Goal: Task Accomplishment & Management: Complete application form

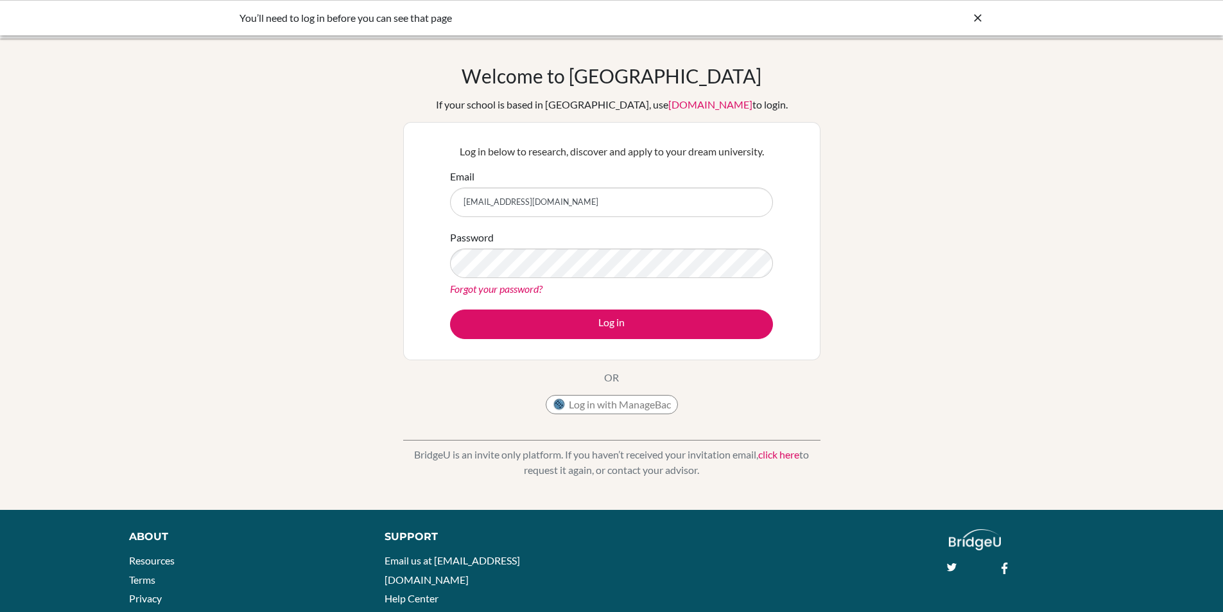
click at [450, 309] on button "Log in" at bounding box center [611, 324] width 323 height 30
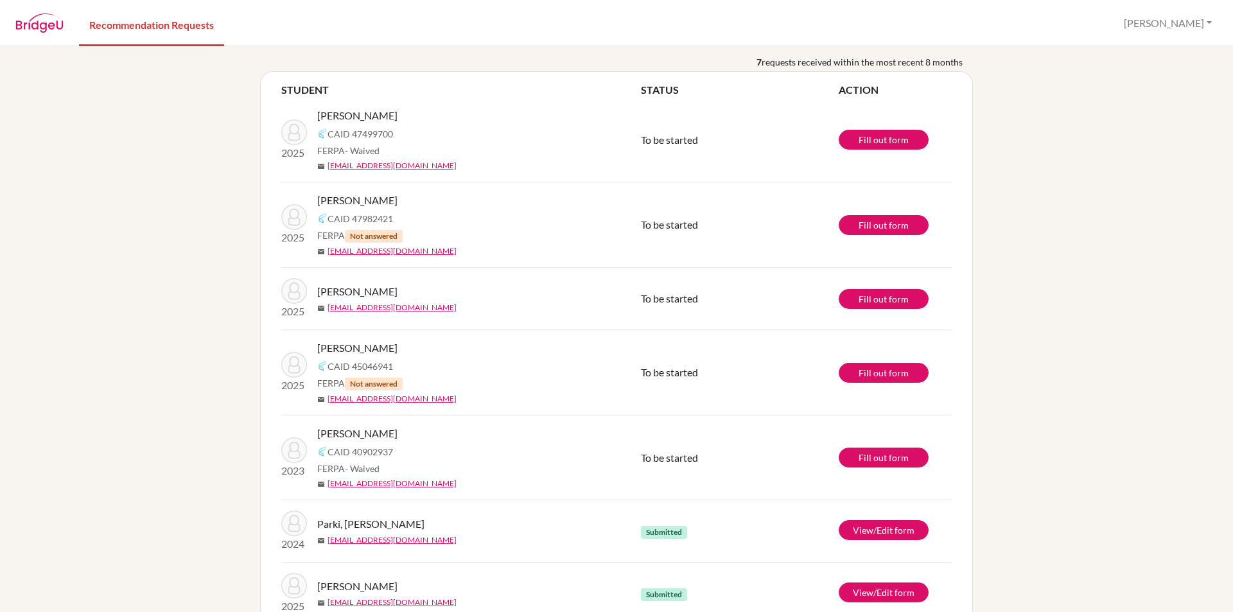
scroll to position [87, 0]
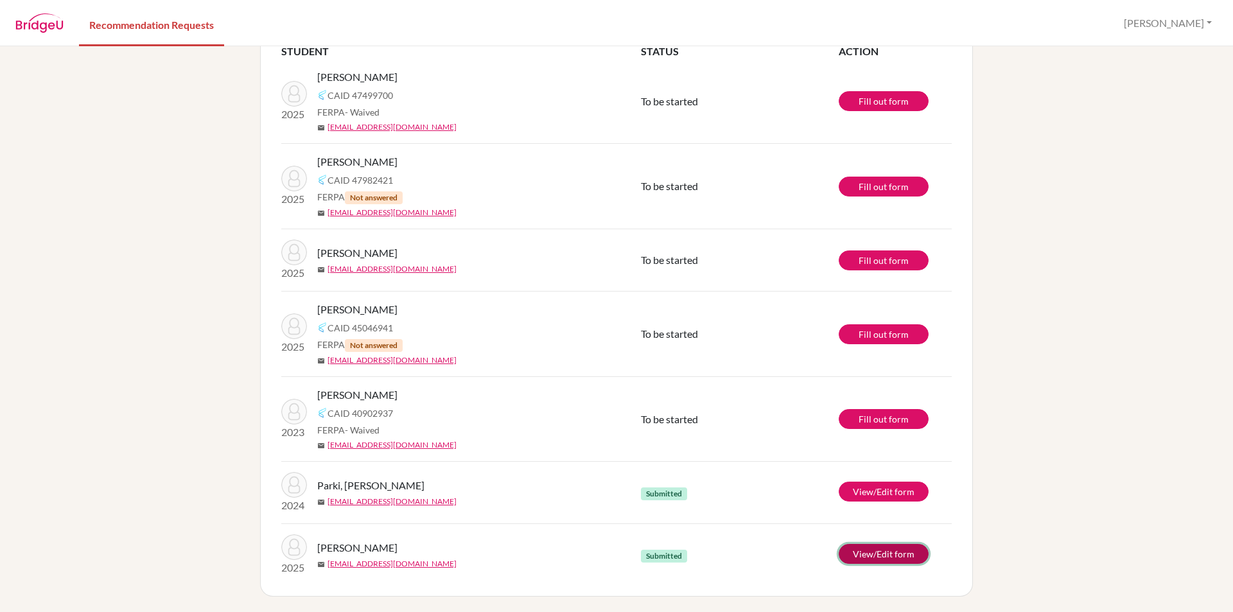
click at [894, 562] on link "View/Edit form" at bounding box center [884, 554] width 90 height 20
click at [860, 421] on link "Fill out form" at bounding box center [884, 419] width 90 height 20
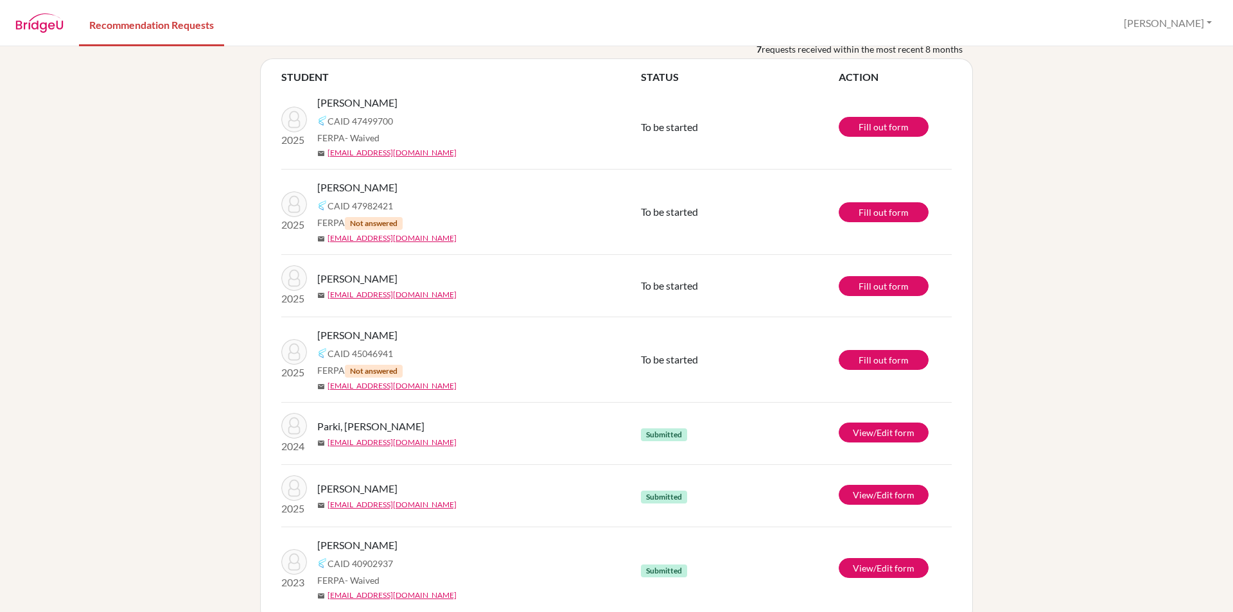
scroll to position [87, 0]
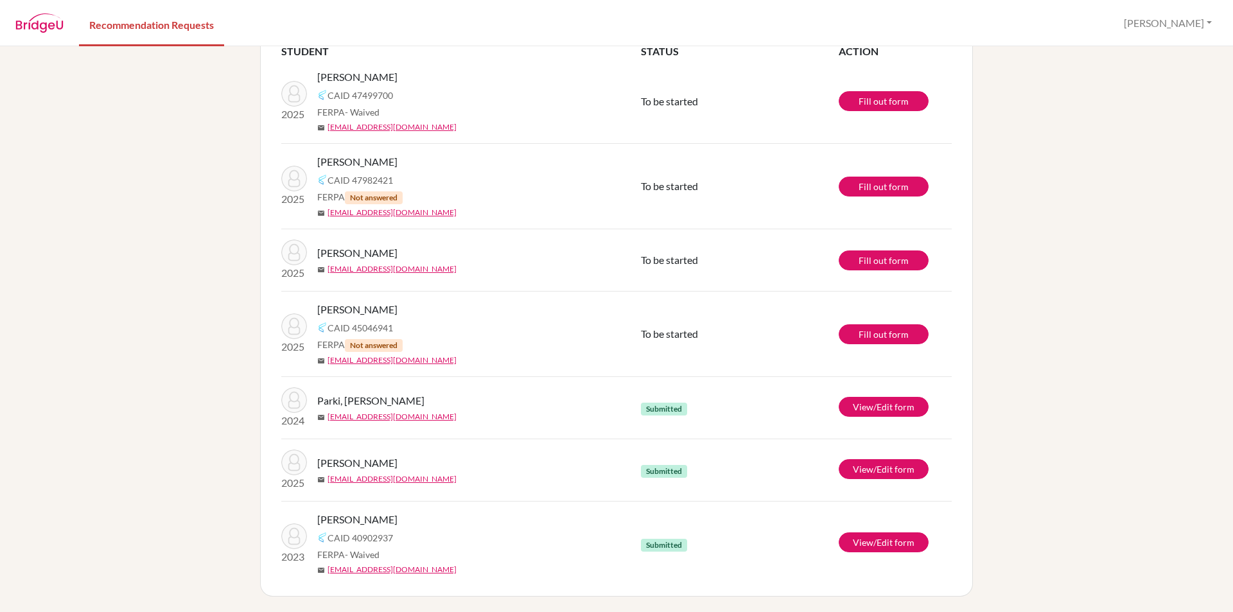
click at [193, 270] on div "info It’s recommended to submit your teacher recommendations at least 2 weeks b…" at bounding box center [616, 329] width 1233 height 566
click at [170, 362] on div "info It’s recommended to submit your teacher recommendations at least 2 weeks b…" at bounding box center [616, 329] width 1233 height 566
click at [158, 328] on div "info It’s recommended to submit your teacher recommendations at least 2 weeks b…" at bounding box center [616, 329] width 1233 height 566
